Goal: Navigation & Orientation: Find specific page/section

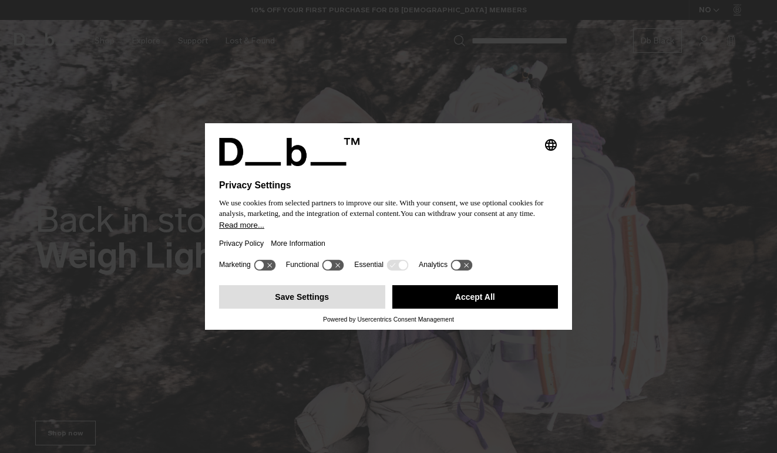
click at [307, 305] on button "Save Settings" at bounding box center [302, 296] width 166 height 23
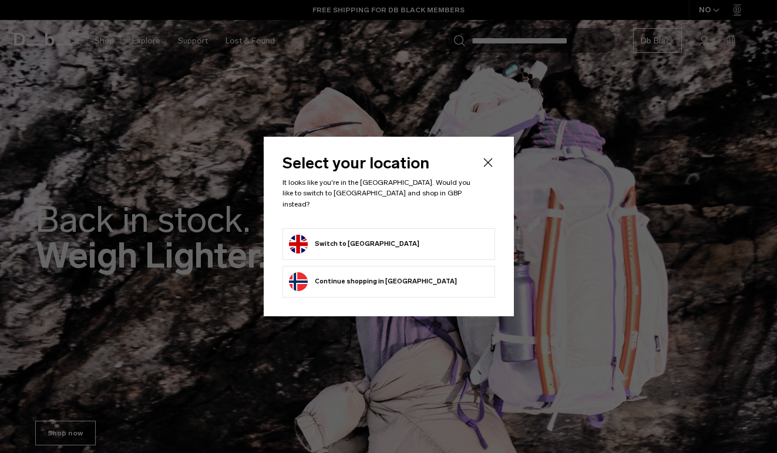
click at [362, 238] on button "Switch to United Kingdom" at bounding box center [354, 244] width 130 height 19
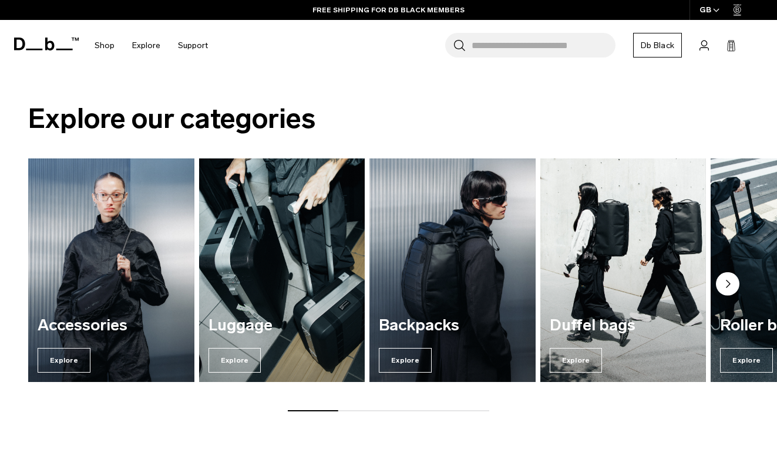
scroll to position [1212, 0]
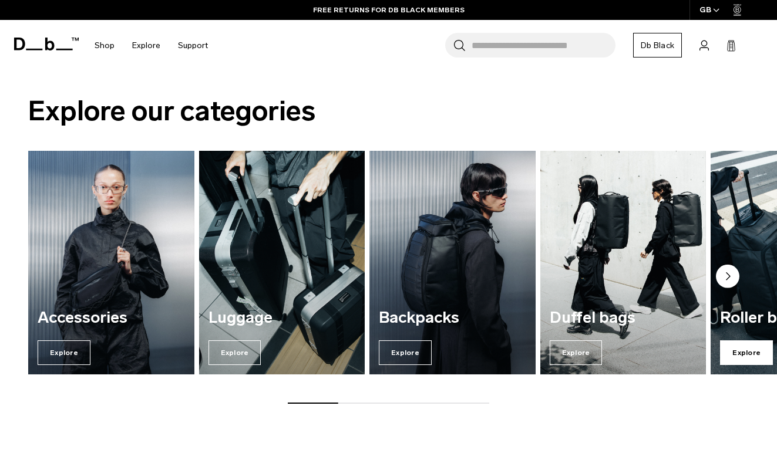
click at [748, 351] on span "Explore" at bounding box center [746, 353] width 53 height 25
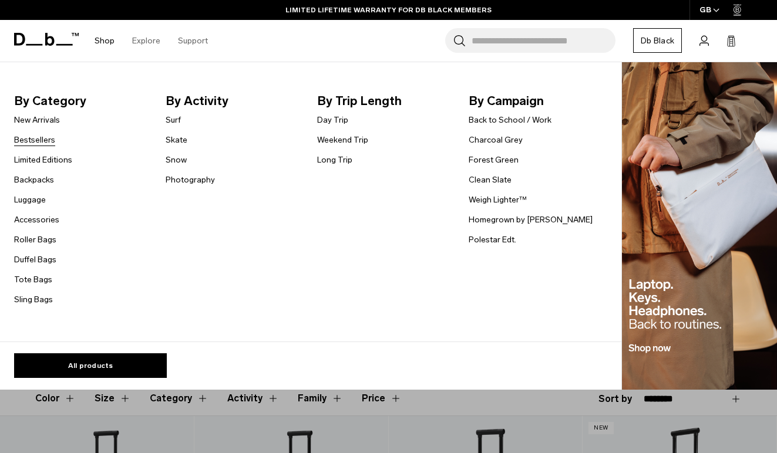
click at [36, 142] on link "Bestsellers" at bounding box center [34, 140] width 41 height 12
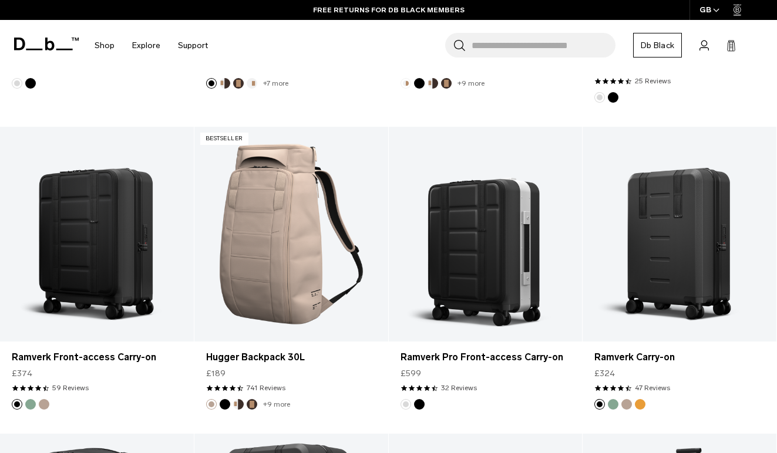
scroll to position [1227, 0]
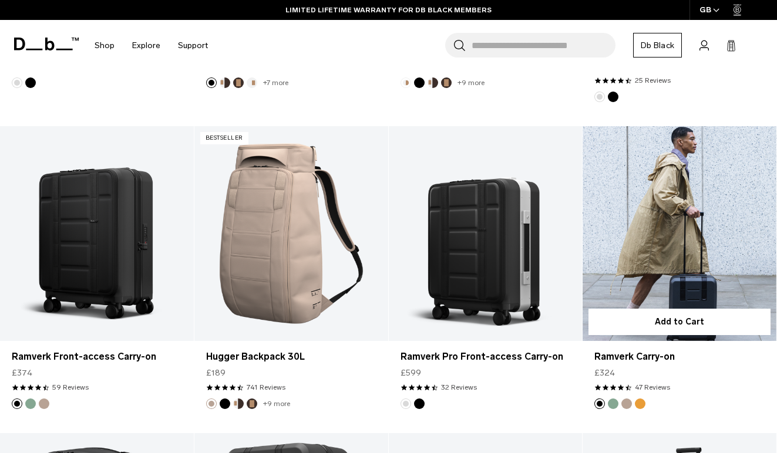
click at [662, 290] on link "Ramverk Carry-on" at bounding box center [680, 233] width 194 height 215
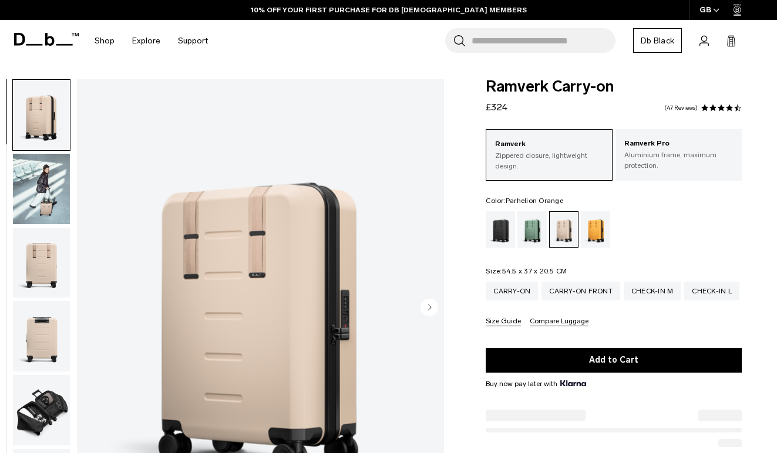
click at [591, 233] on div "Parhelion Orange" at bounding box center [596, 229] width 30 height 36
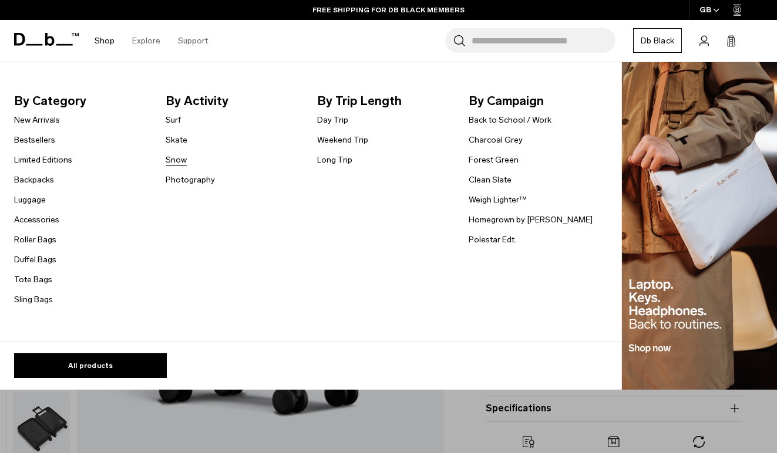
click at [174, 162] on link "Snow" at bounding box center [176, 160] width 21 height 12
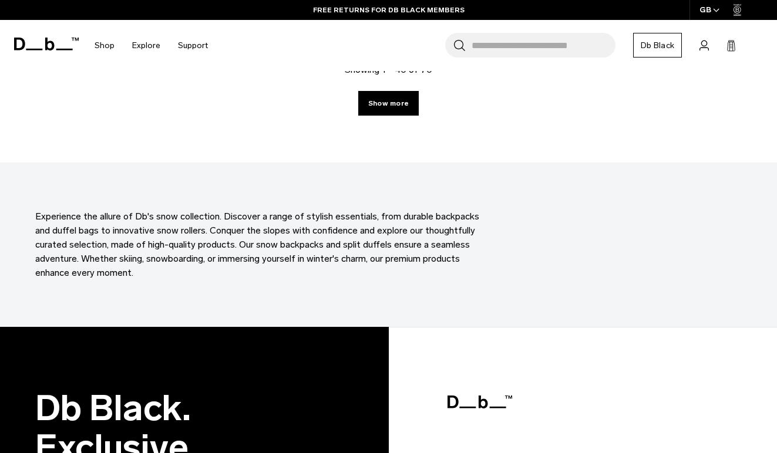
scroll to position [3329, 0]
